Goal: Communication & Community: Connect with others

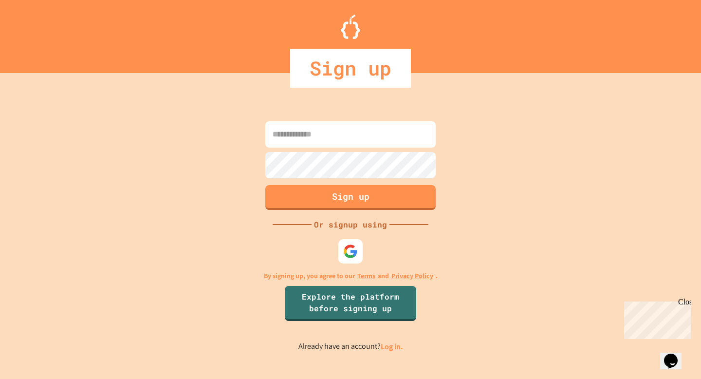
click at [314, 131] on input at bounding box center [350, 134] width 170 height 26
click at [341, 250] on div at bounding box center [350, 251] width 27 height 27
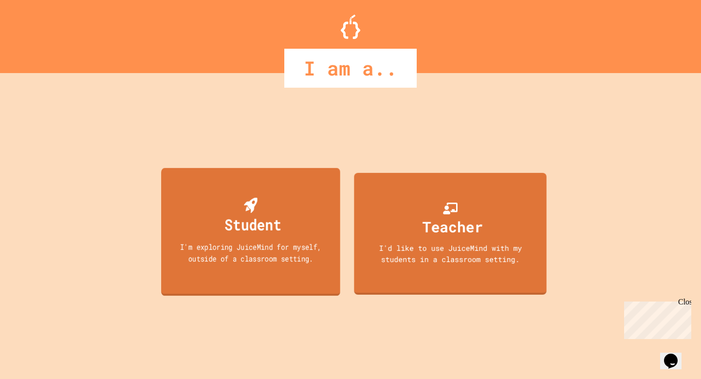
click at [267, 224] on div "Student" at bounding box center [253, 224] width 56 height 23
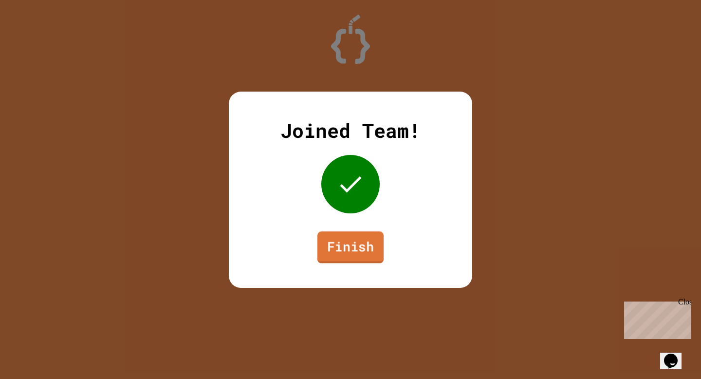
click at [351, 245] on link "Finish" at bounding box center [350, 247] width 66 height 32
